Goal: Contribute content: Add original content to the website for others to see

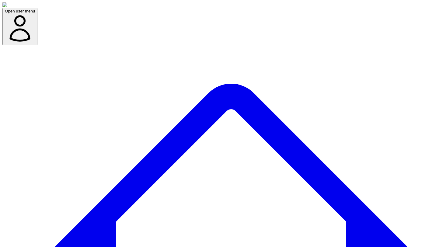
type textarea "*"
